Goal: Check status: Check status

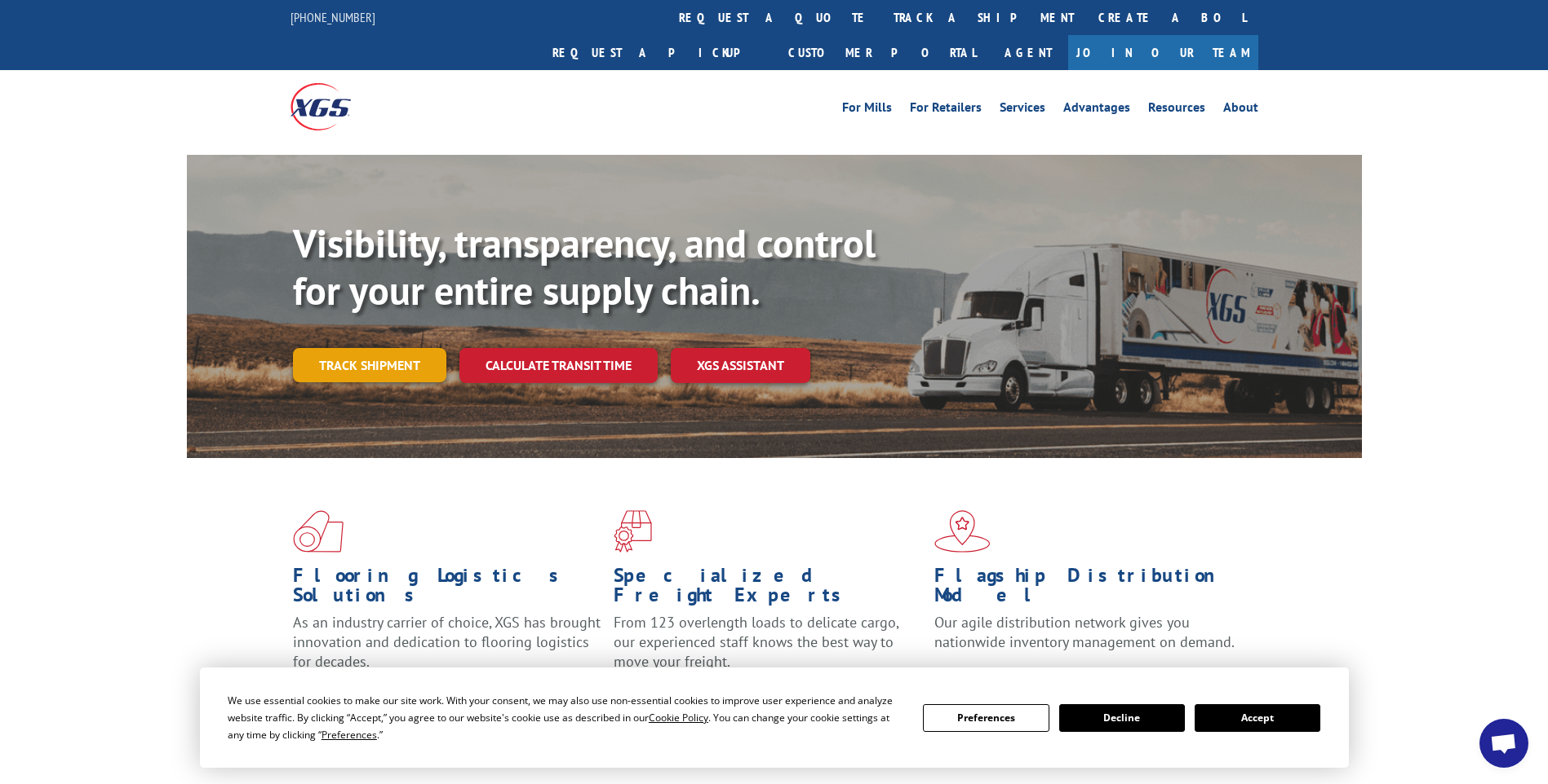
click at [390, 348] on link "Track shipment" at bounding box center [370, 365] width 154 height 34
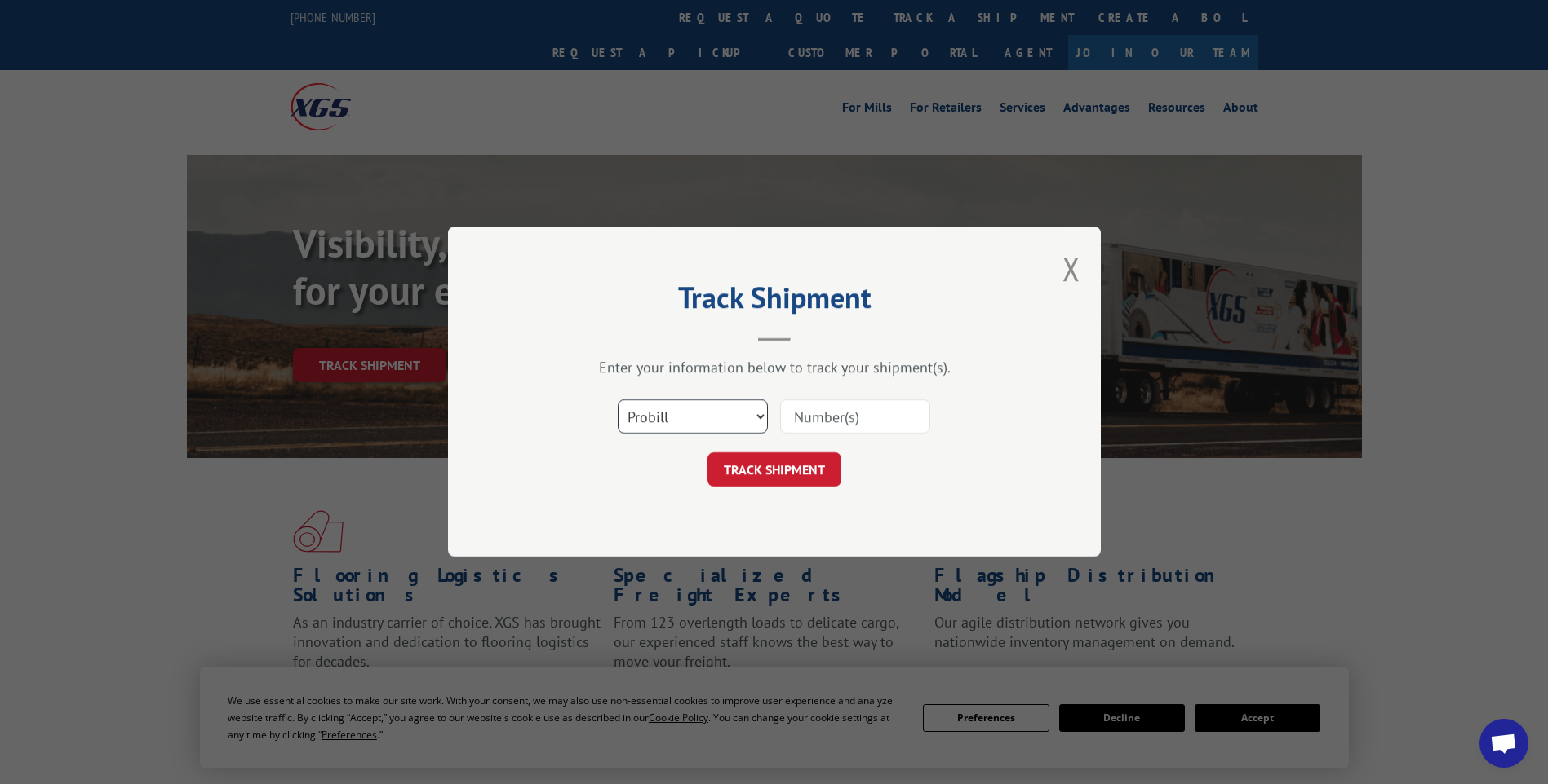
click at [762, 418] on select "Select category... Probill BOL PO" at bounding box center [692, 417] width 150 height 34
select select "bol"
click at [618, 400] on select "Select category... Probill BOL PO" at bounding box center [692, 417] width 150 height 34
paste input "TU106/00"
type input "TU106/00"
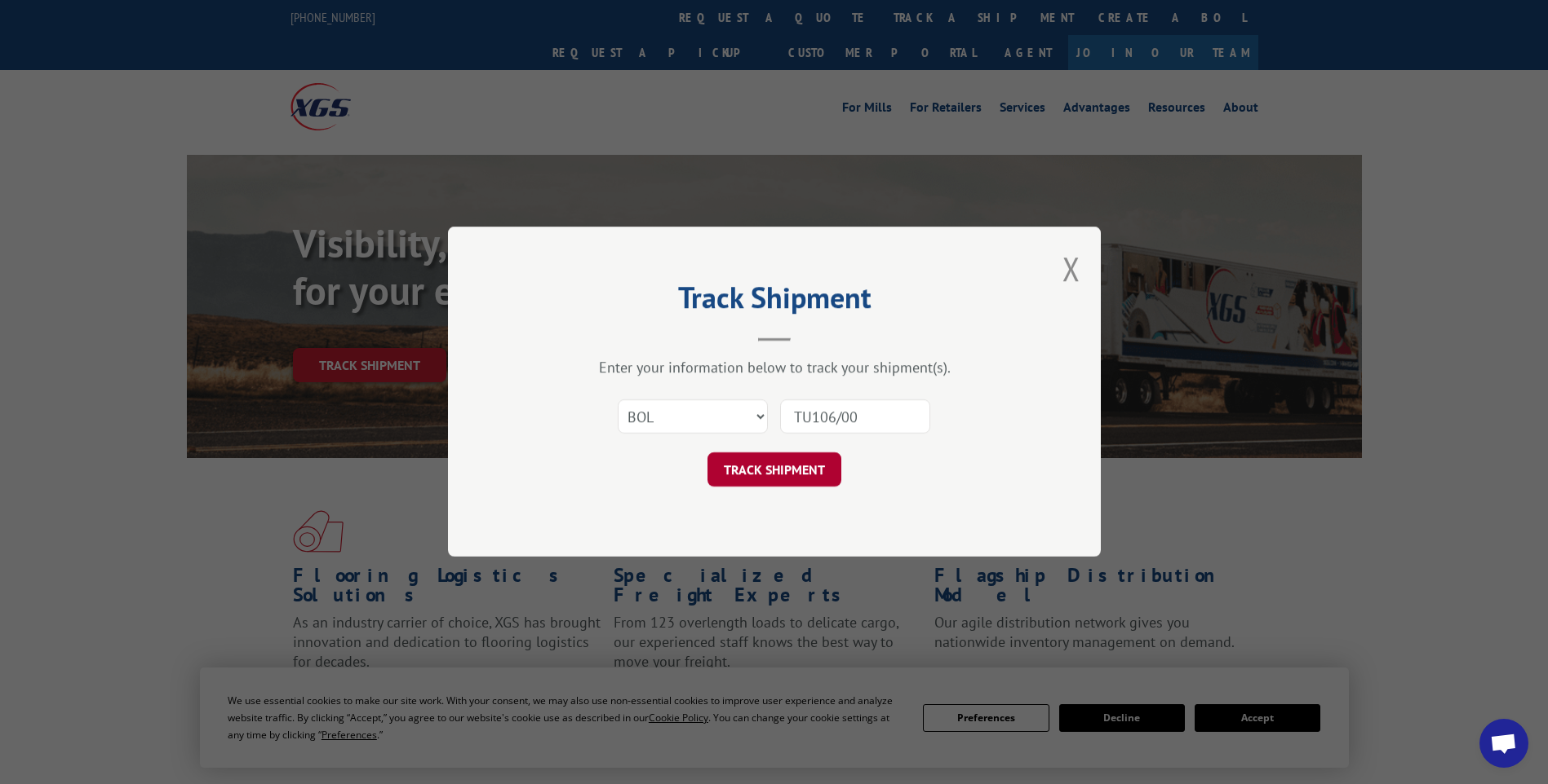
click at [805, 482] on button "TRACK SHIPMENT" at bounding box center [774, 470] width 134 height 34
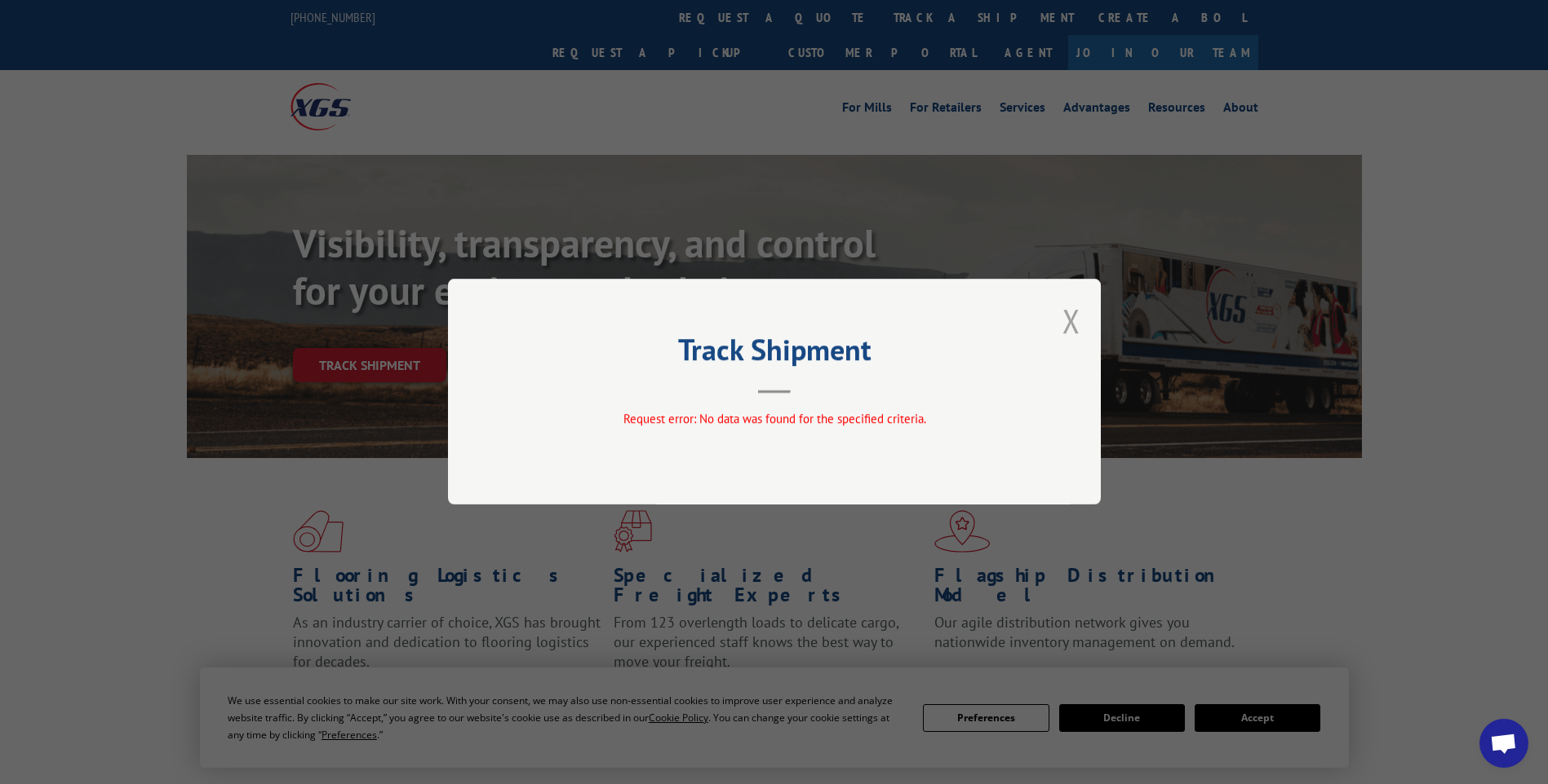
click at [1079, 324] on button "Close modal" at bounding box center [1071, 321] width 18 height 43
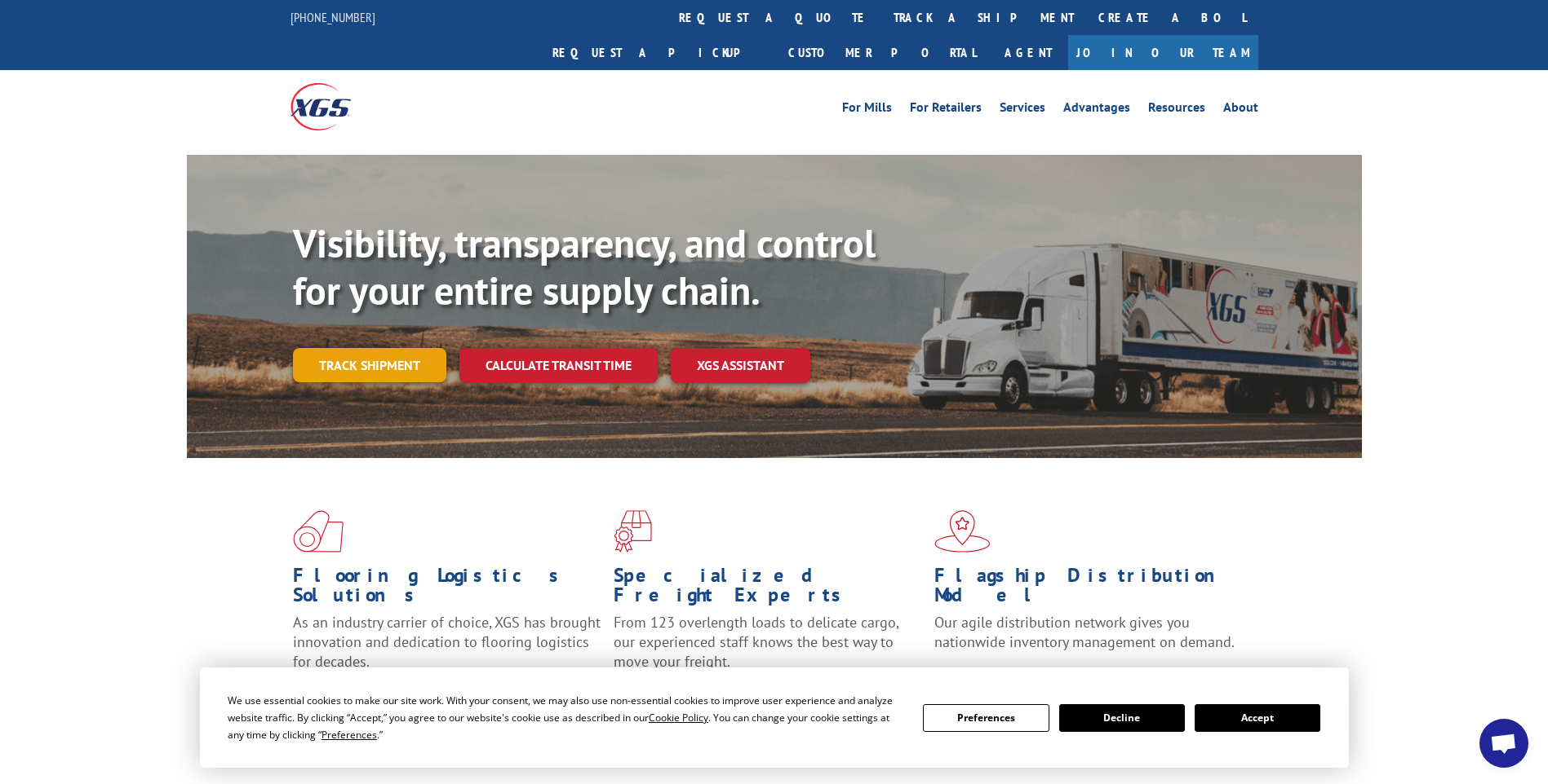
click at [404, 348] on link "Track shipment" at bounding box center [370, 365] width 154 height 34
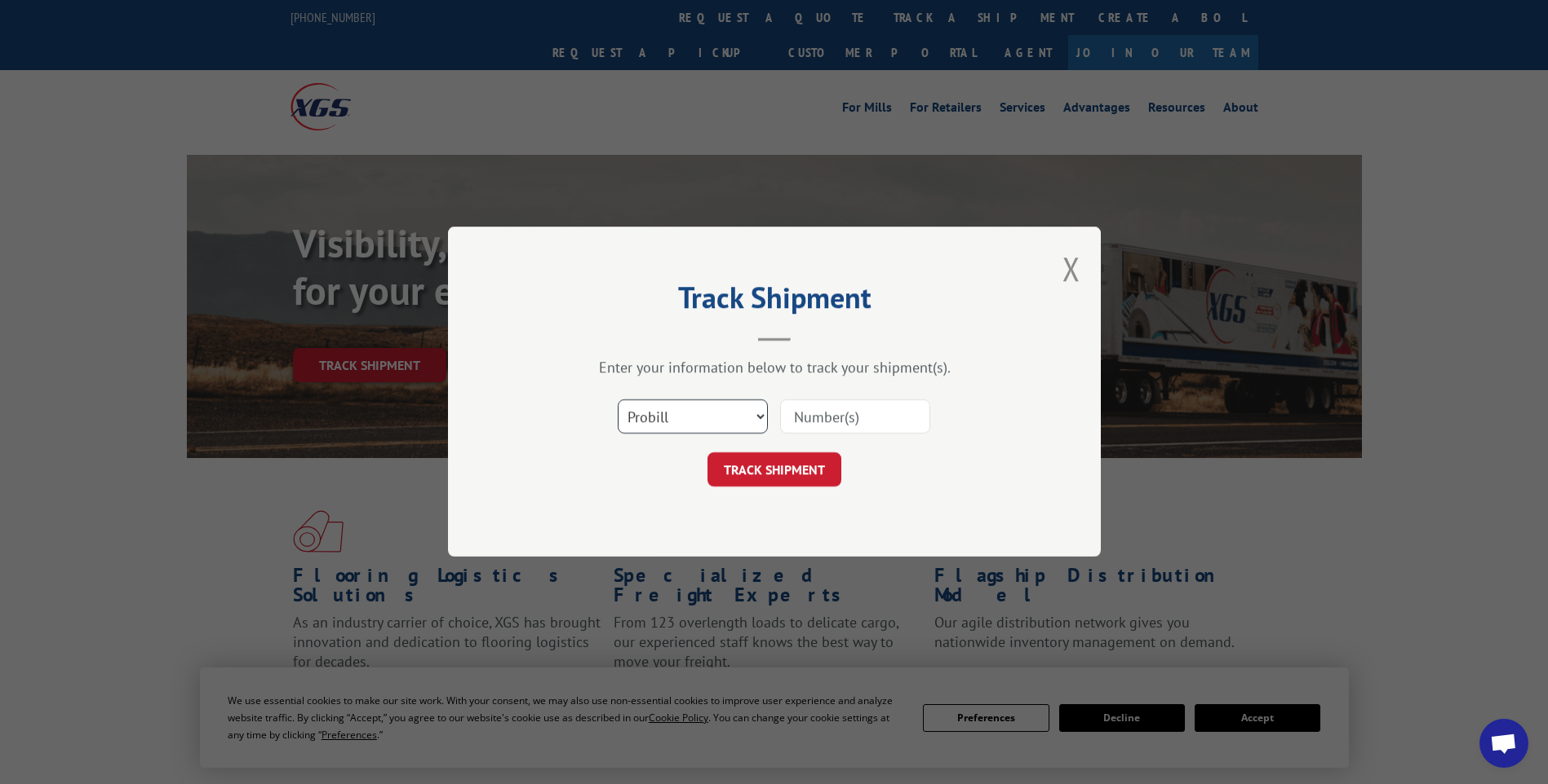
click at [755, 412] on select "Select category... Probill BOL PO" at bounding box center [692, 417] width 150 height 34
select select "bol"
click at [618, 400] on select "Select category... Probill BOL PO" at bounding box center [692, 417] width 150 height 34
click at [831, 421] on input at bounding box center [854, 417] width 150 height 34
type input "396882"
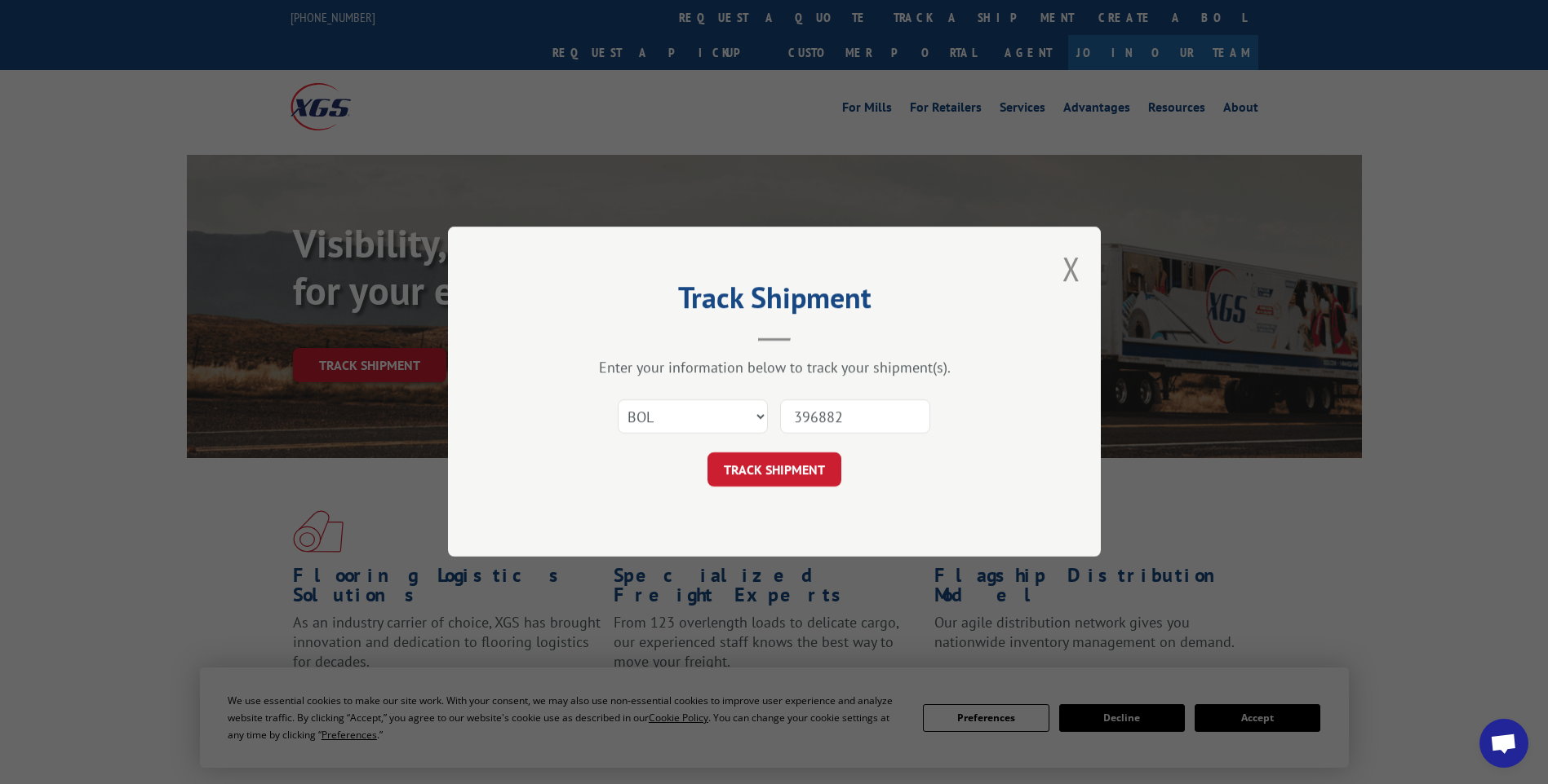
click button "TRACK SHIPMENT" at bounding box center [774, 470] width 134 height 34
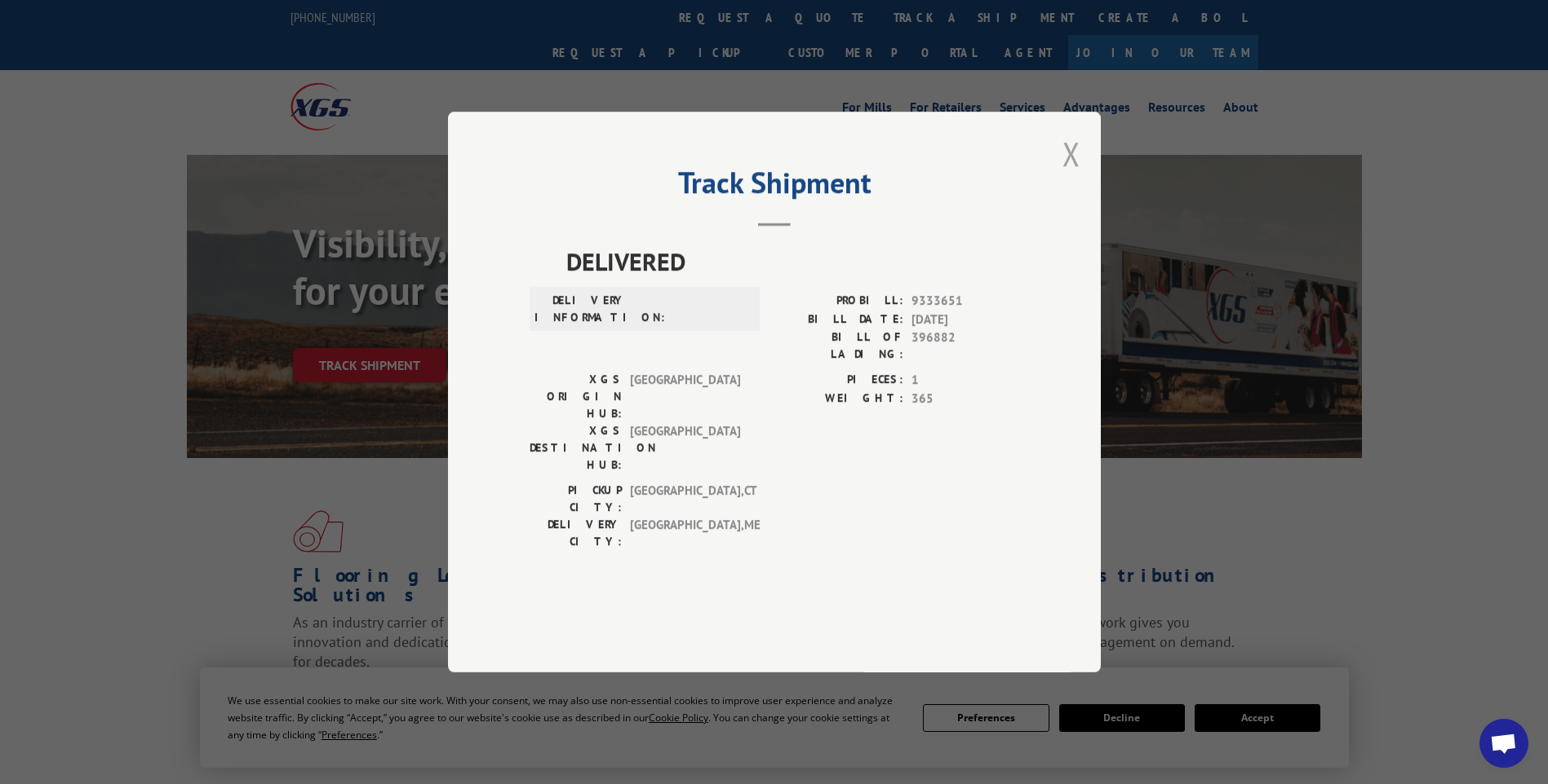
click at [1066, 175] on button "Close modal" at bounding box center [1071, 154] width 18 height 43
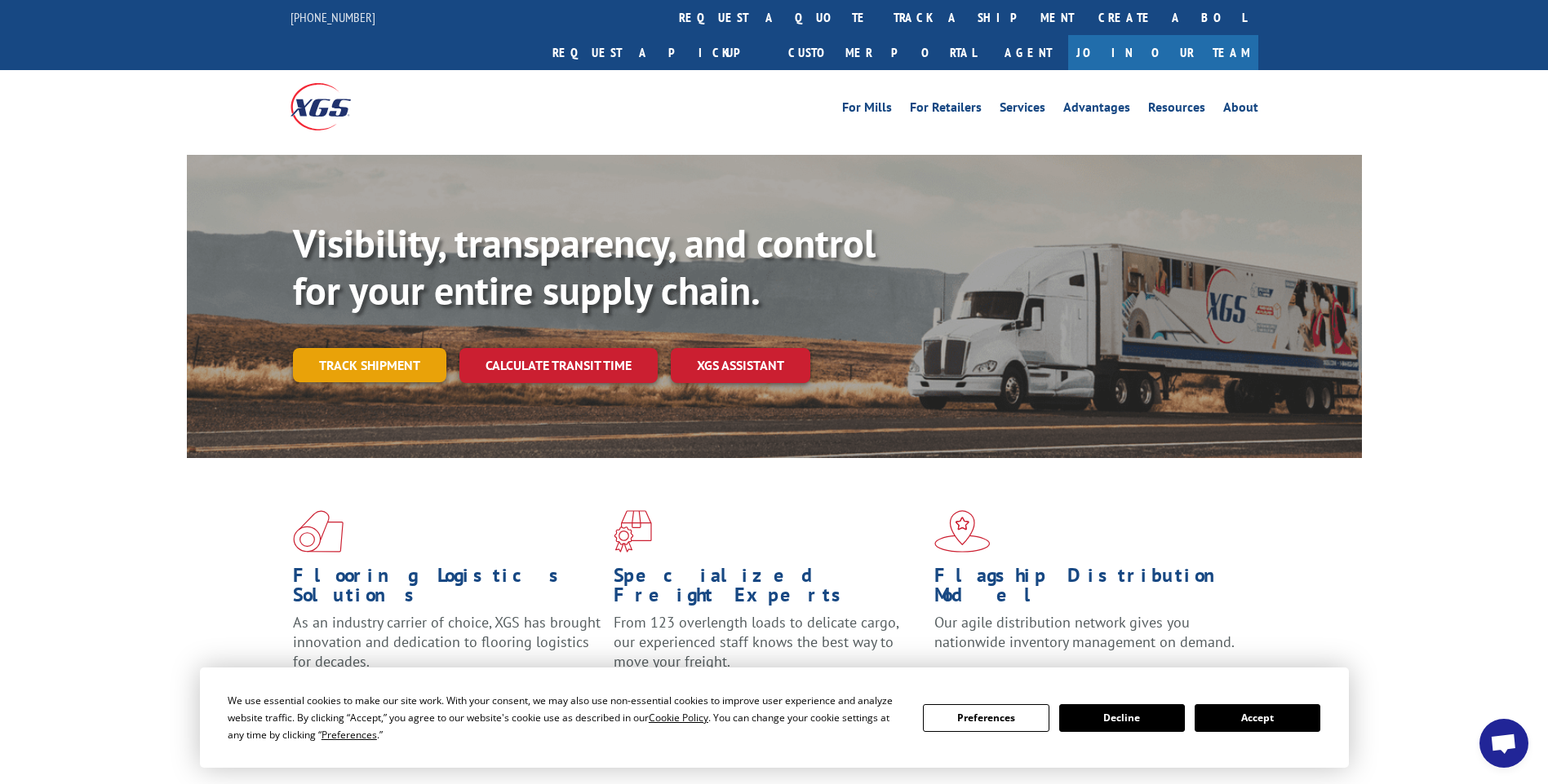
click at [387, 348] on link "Track shipment" at bounding box center [370, 365] width 154 height 34
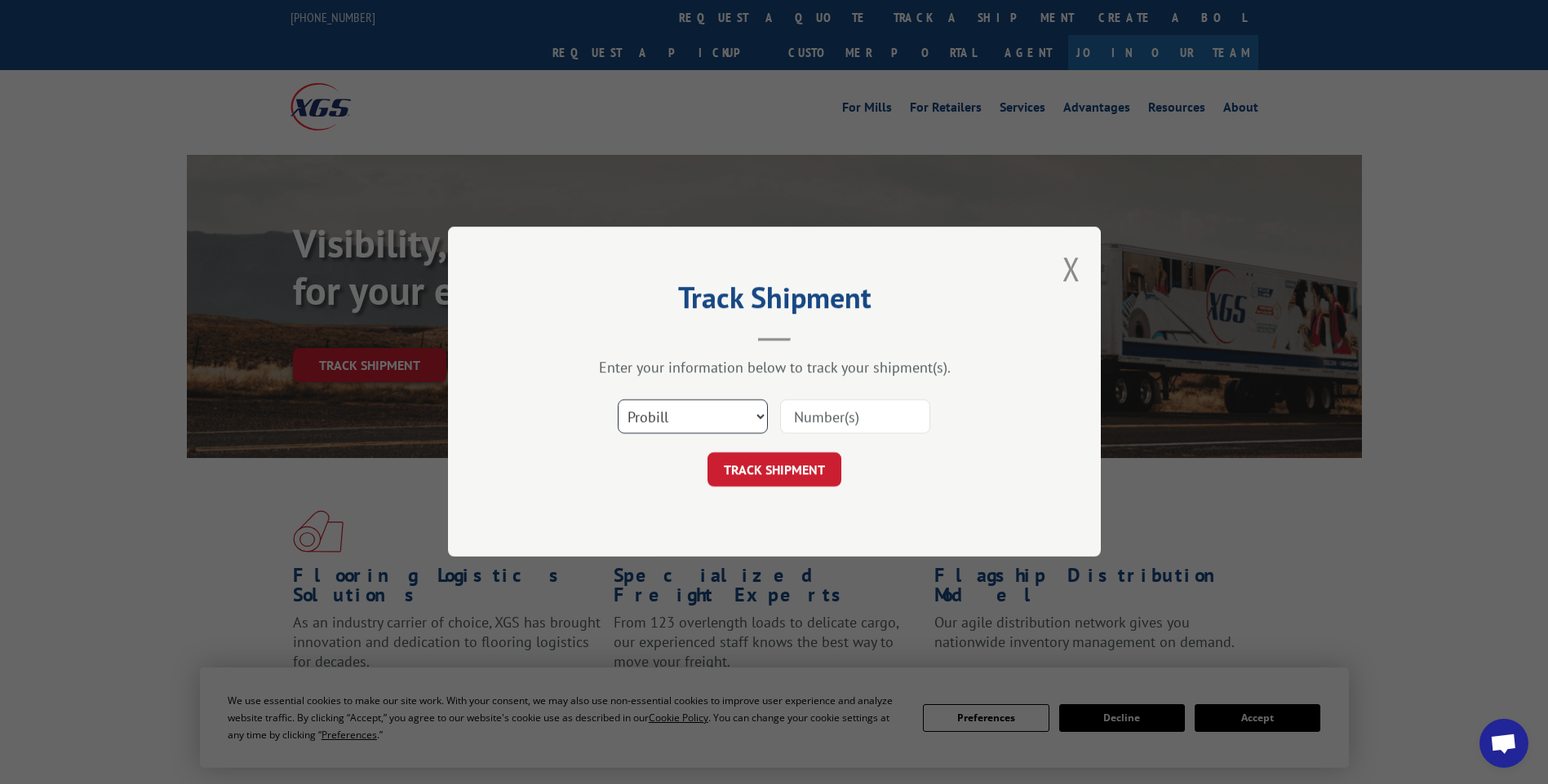
click at [761, 421] on select "Select category... Probill BOL PO" at bounding box center [692, 417] width 150 height 34
select select "bol"
click at [618, 400] on select "Select category... Probill BOL PO" at bounding box center [692, 417] width 150 height 34
click at [826, 451] on form "Select category... Probill BOL PO TRACK SHIPMENT" at bounding box center [774, 438] width 489 height 97
click at [843, 421] on input at bounding box center [854, 417] width 150 height 34
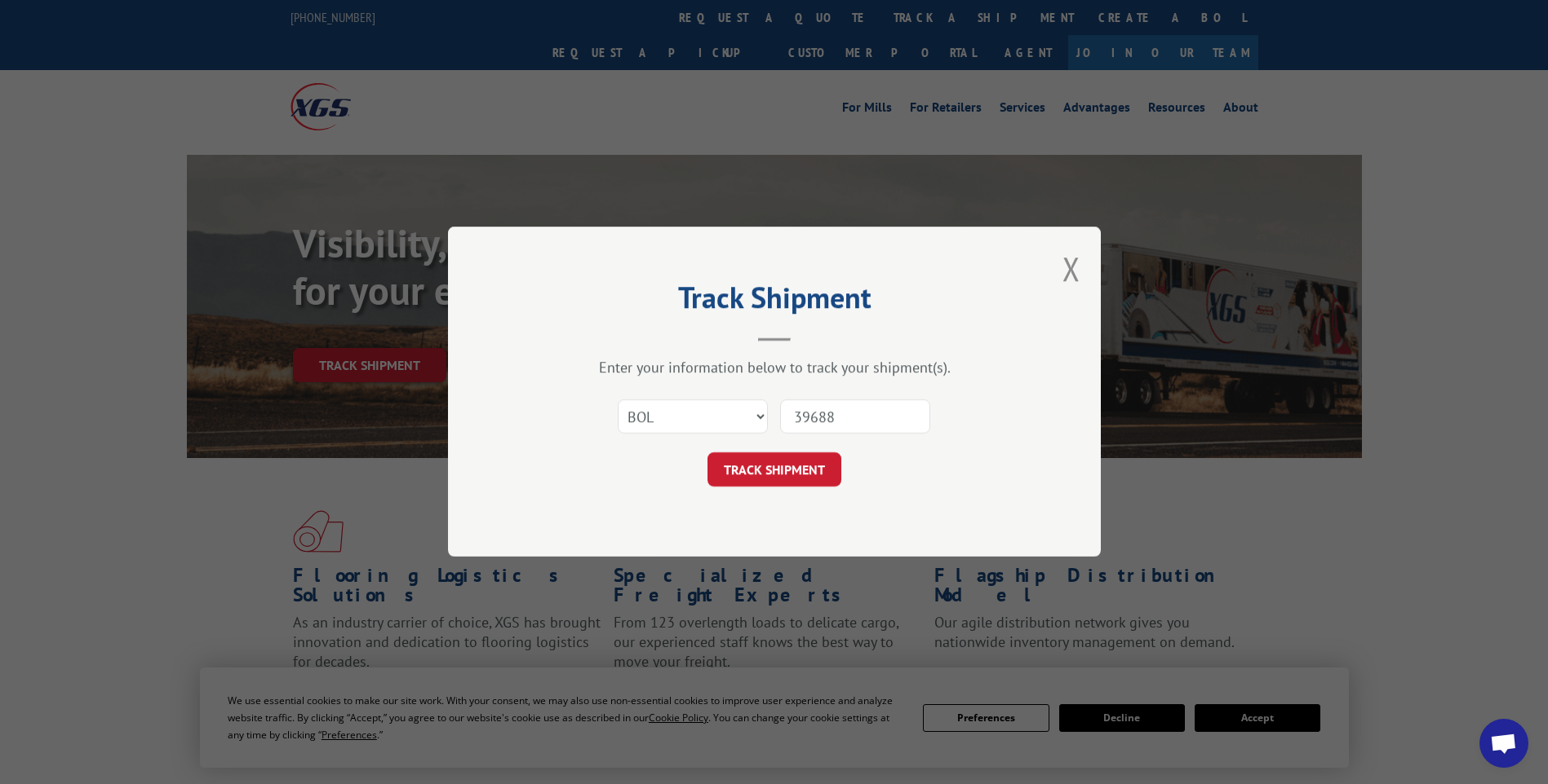
type input "396882"
click button "TRACK SHIPMENT" at bounding box center [774, 470] width 134 height 34
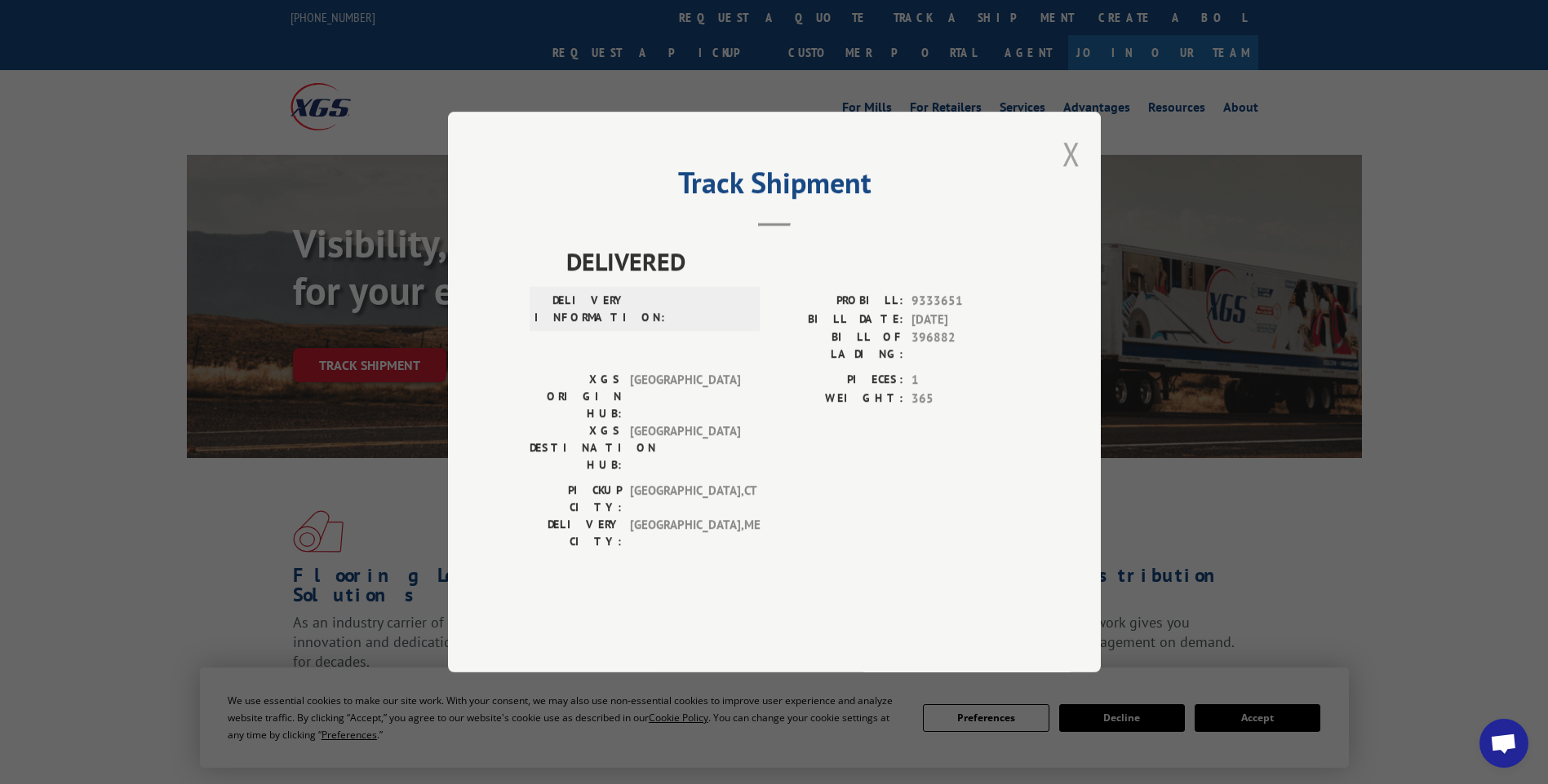
click at [1066, 175] on button "Close modal" at bounding box center [1071, 154] width 18 height 43
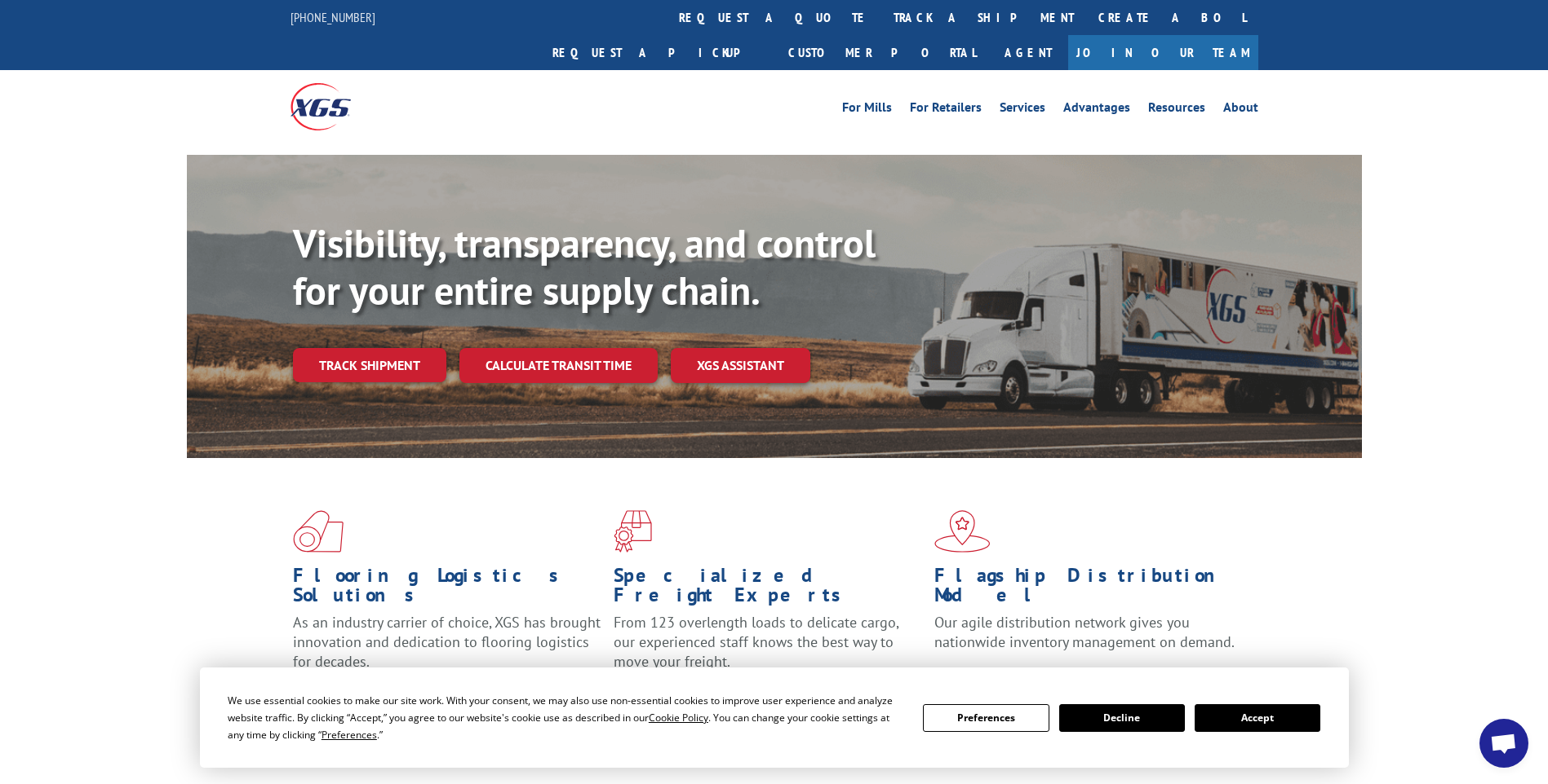
drag, startPoint x: 352, startPoint y: 320, endPoint x: 358, endPoint y: 326, distance: 8.5
click at [352, 348] on link "Track shipment" at bounding box center [370, 365] width 154 height 34
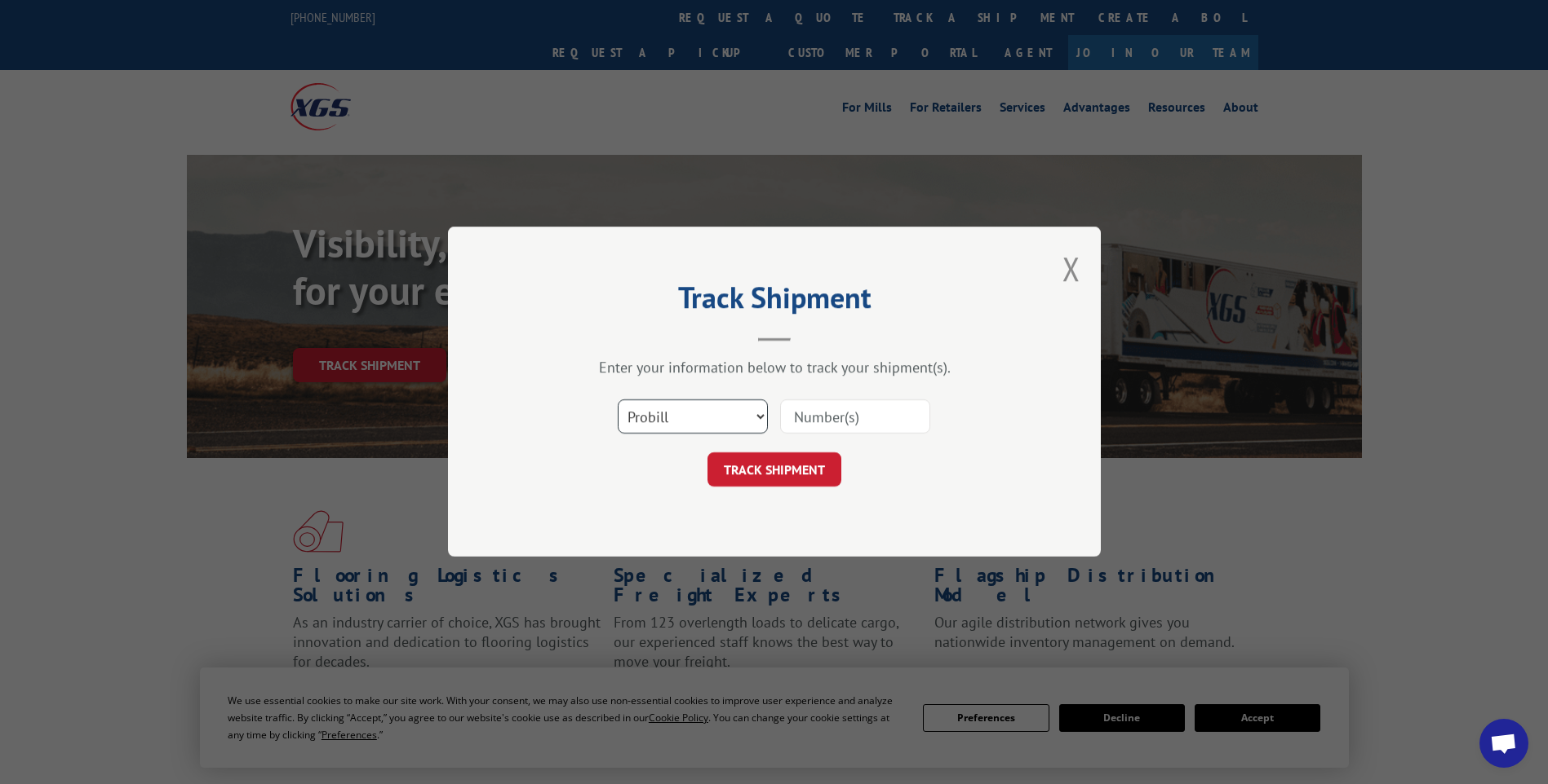
click at [762, 418] on select "Select category... Probill BOL PO" at bounding box center [692, 417] width 150 height 34
select select "bol"
click at [618, 400] on select "Select category... Probill BOL PO" at bounding box center [692, 417] width 150 height 34
click at [843, 421] on input at bounding box center [854, 417] width 150 height 34
type input "369882"
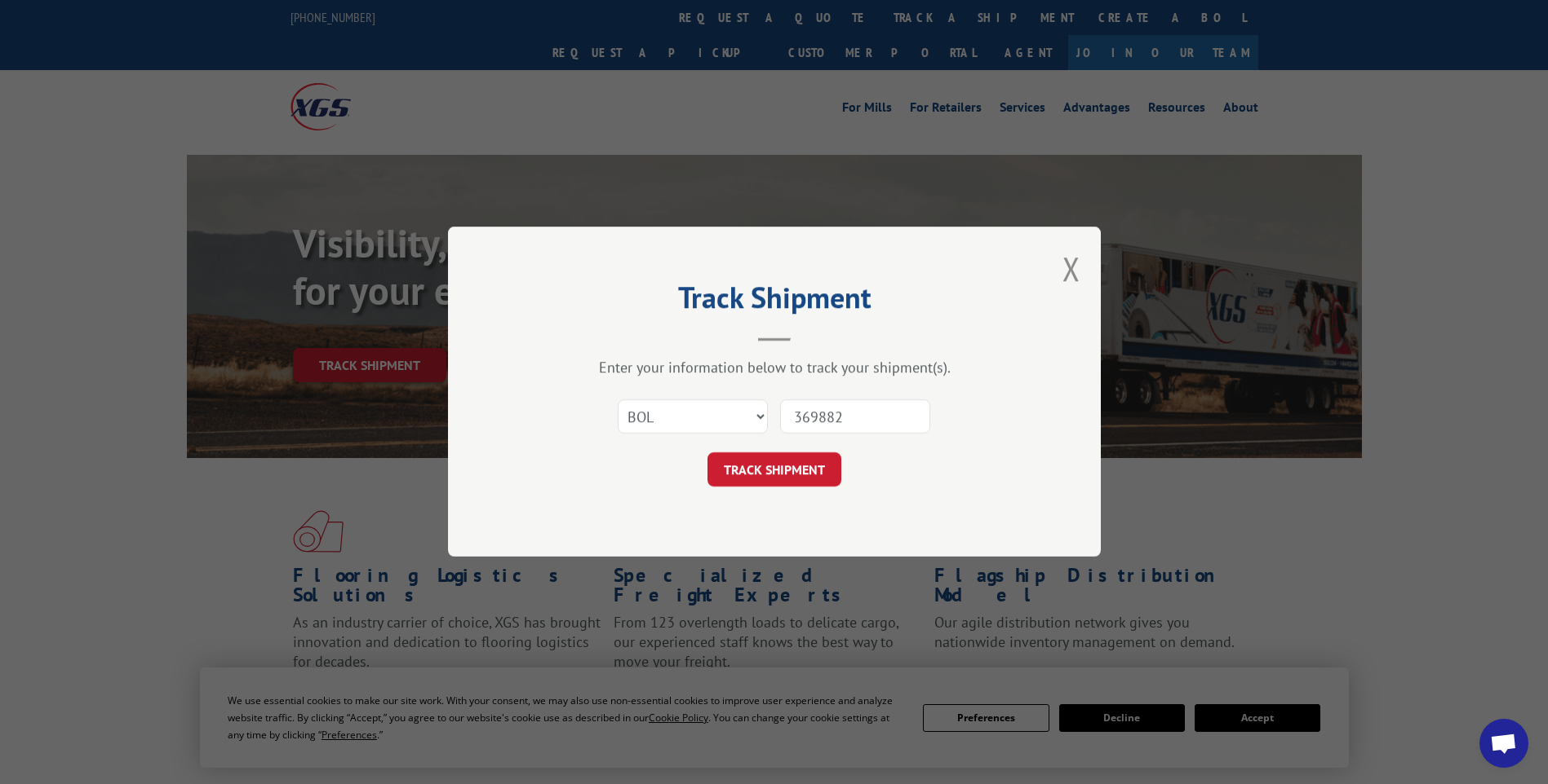
click button "TRACK SHIPMENT" at bounding box center [774, 470] width 134 height 34
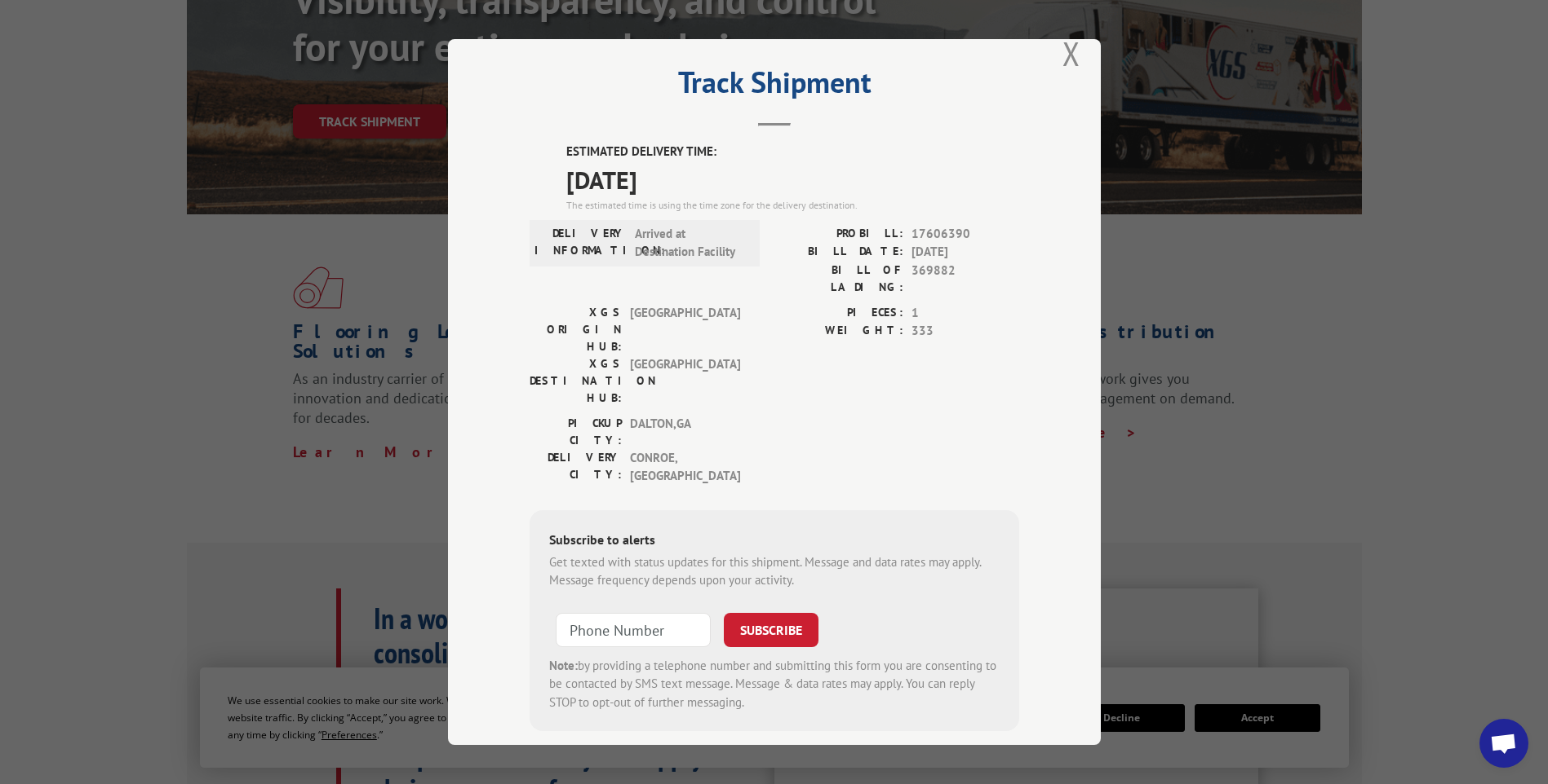
scroll to position [245, 0]
click at [1062, 53] on button "Close modal" at bounding box center [1071, 54] width 18 height 43
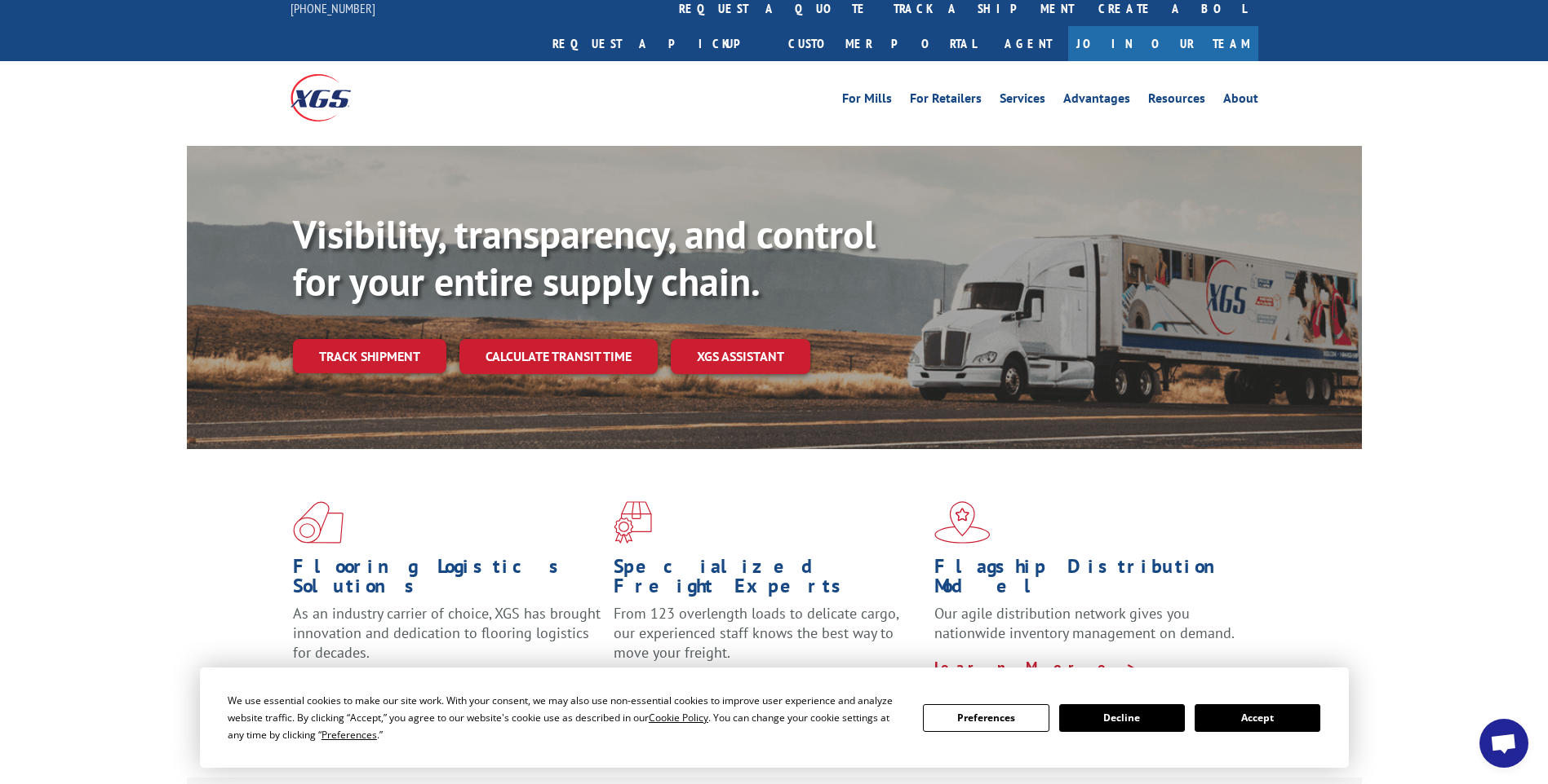
scroll to position [0, 0]
